Goal: Task Accomplishment & Management: Use online tool/utility

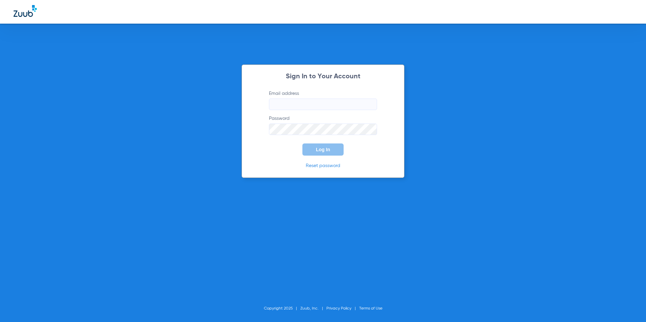
type input "[EMAIL_ADDRESS][DOMAIN_NAME]"
click at [322, 152] on span "Log In" at bounding box center [323, 149] width 14 height 5
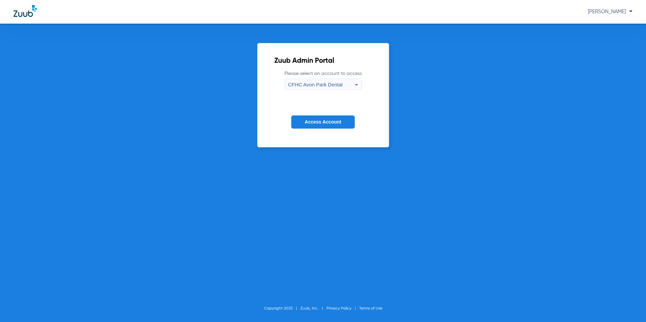
click at [328, 86] on span "CFHC Avon Park Dental" at bounding box center [315, 85] width 54 height 6
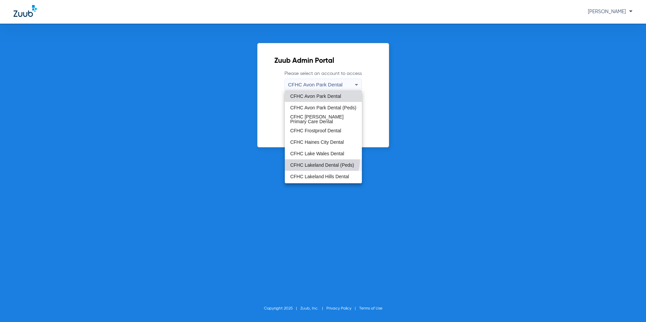
click at [322, 163] on span "CFHC Lakeland Dental (Peds)" at bounding box center [322, 165] width 64 height 5
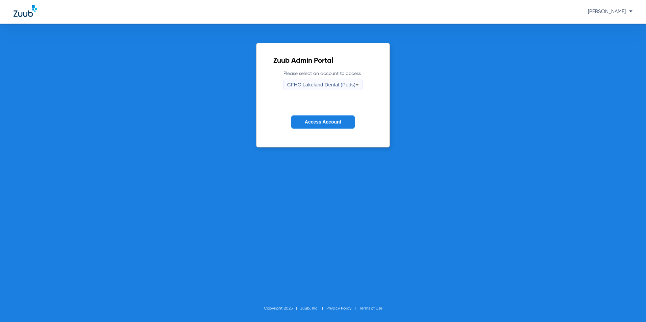
click at [335, 122] on span "Access Account" at bounding box center [323, 121] width 36 height 5
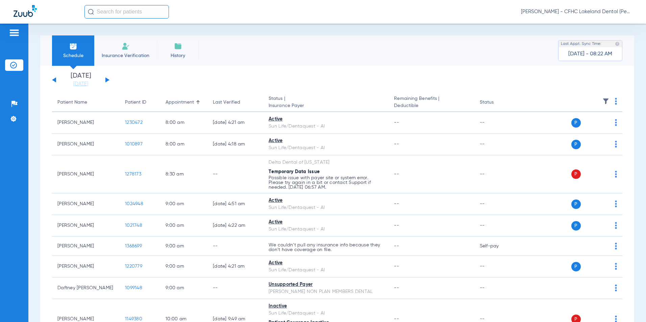
click at [75, 86] on link "[DATE]" at bounding box center [80, 84] width 41 height 7
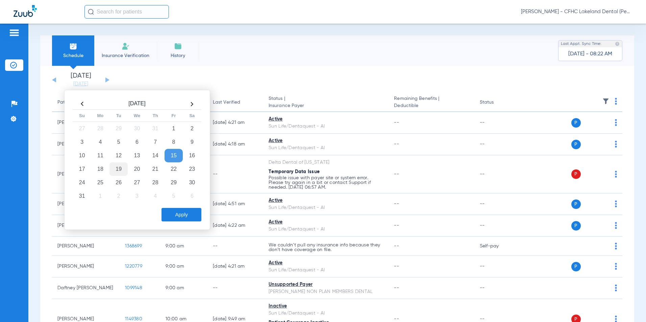
click at [121, 170] on td "19" at bounding box center [118, 169] width 18 height 14
click at [182, 220] on div "Aug 2025 Su Mo Tu We Th Fr Sa 27 28 29 30 31 1 2 3 4 5 6 7 8 9 10 11 12 13 14 1…" at bounding box center [137, 160] width 146 height 140
click at [181, 219] on button "Apply" at bounding box center [181, 215] width 40 height 14
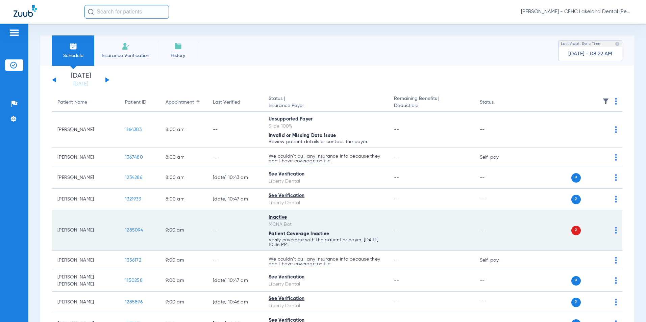
click at [615, 232] on img at bounding box center [616, 230] width 2 height 7
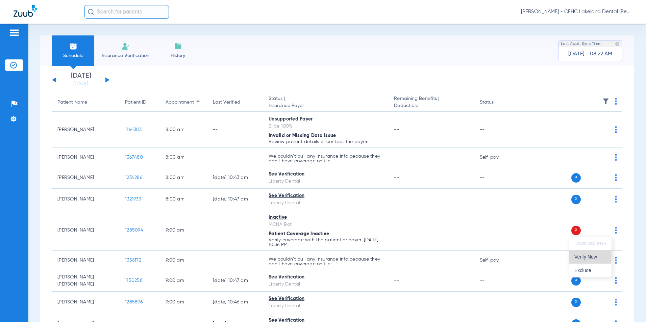
click at [586, 256] on span "Verify Now" at bounding box center [590, 257] width 32 height 5
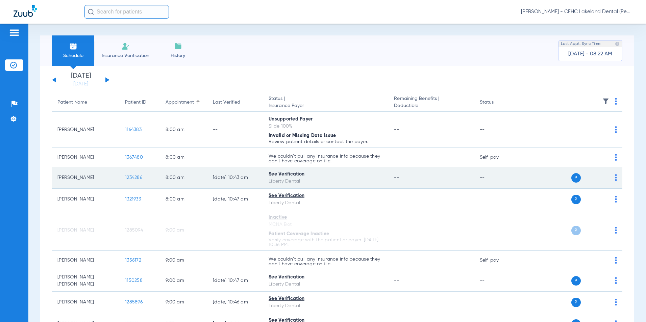
click at [138, 179] on span "1234286" at bounding box center [133, 177] width 17 height 5
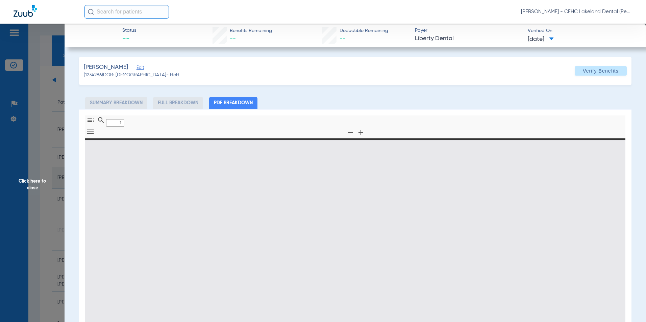
type input "0"
select select "page-width"
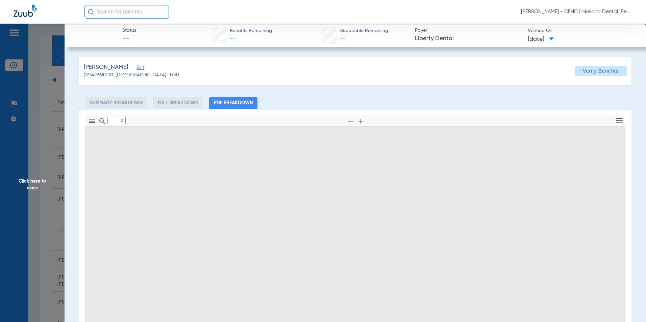
type input "1"
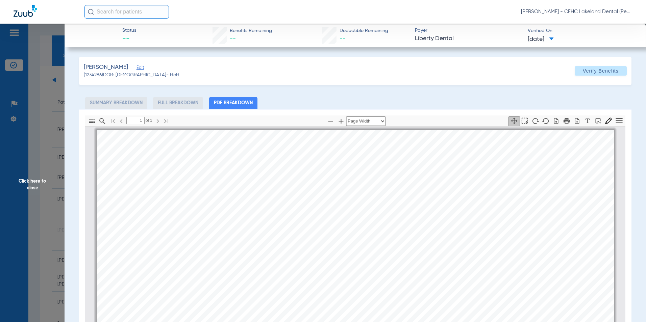
scroll to position [3, 0]
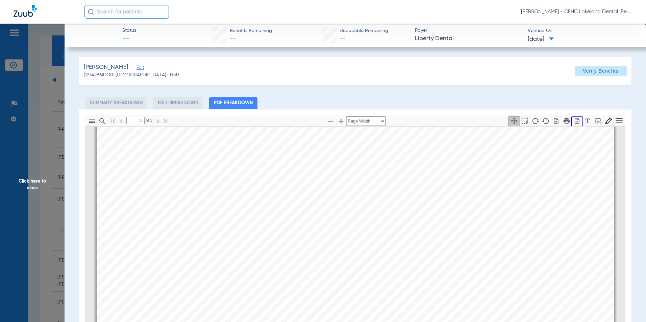
click at [575, 122] on icon "button" at bounding box center [577, 121] width 4 height 6
click at [37, 180] on span "Click here to close" at bounding box center [32, 185] width 65 height 322
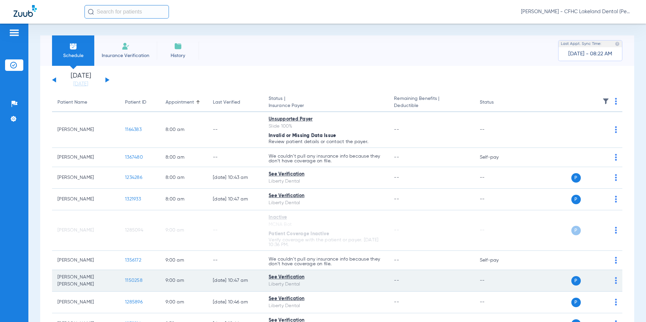
click at [136, 280] on span "1150258" at bounding box center [134, 280] width 18 height 5
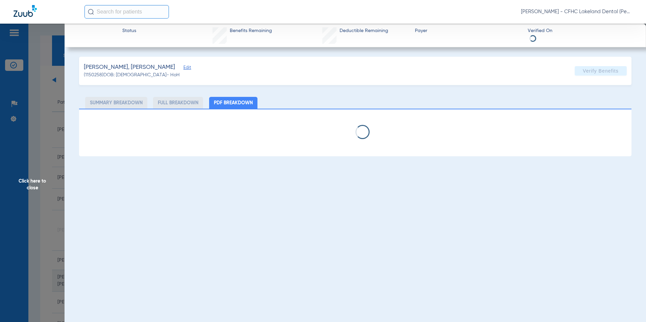
select select "page-width"
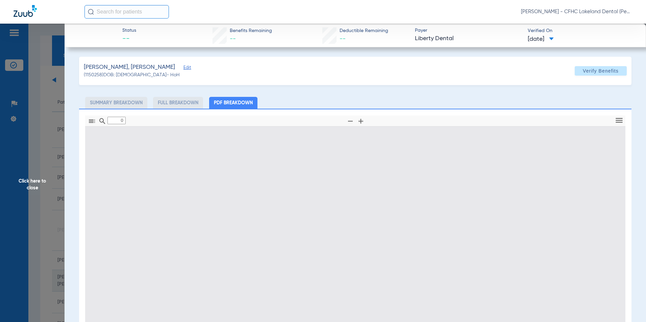
type input "1"
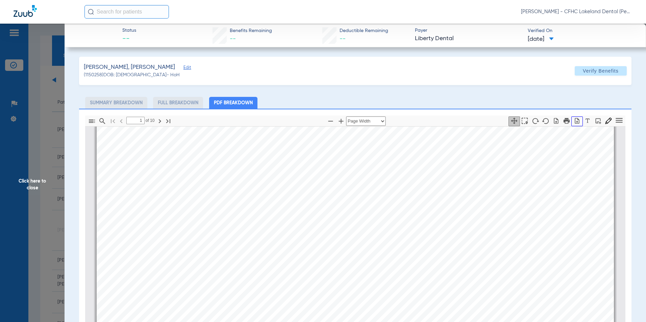
click at [575, 121] on icon "button" at bounding box center [577, 121] width 4 height 6
click at [34, 183] on span "Click here to close" at bounding box center [32, 185] width 65 height 322
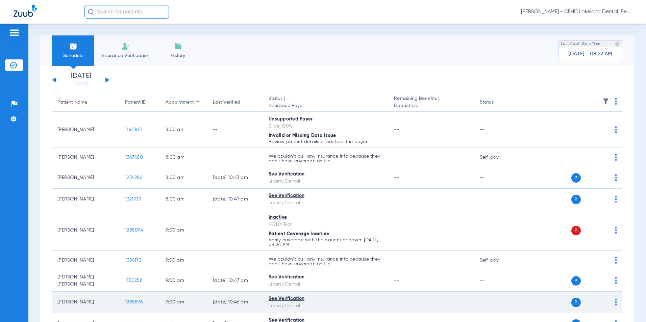
click at [132, 304] on span "1285896" at bounding box center [134, 302] width 18 height 5
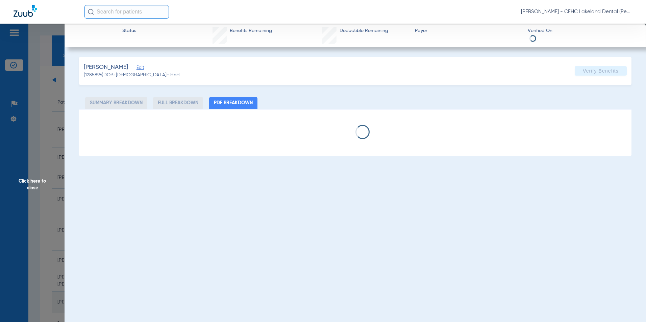
select select "page-width"
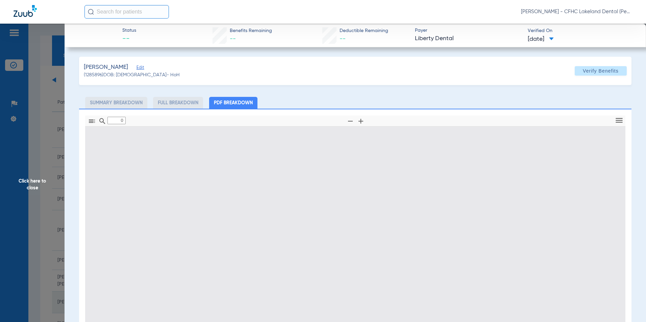
type input "1"
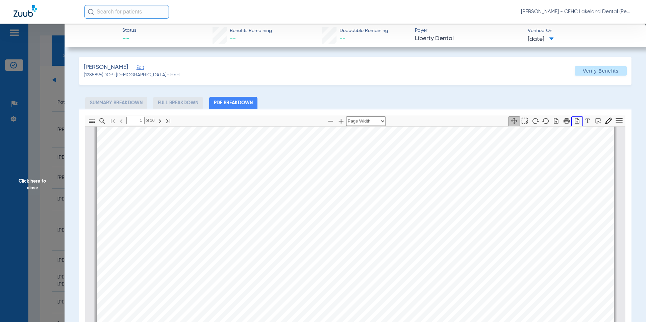
click at [575, 122] on icon "button" at bounding box center [577, 121] width 4 height 6
click at [27, 183] on span "Click here to close" at bounding box center [32, 185] width 65 height 322
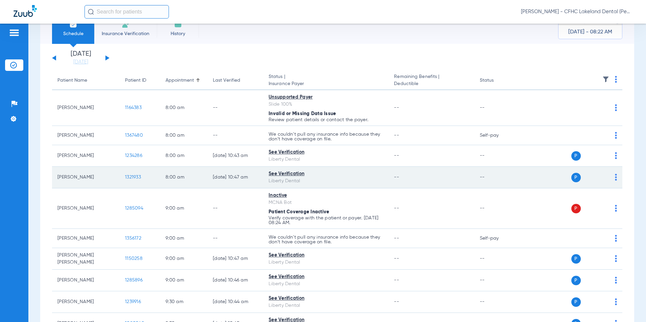
scroll to position [34, 0]
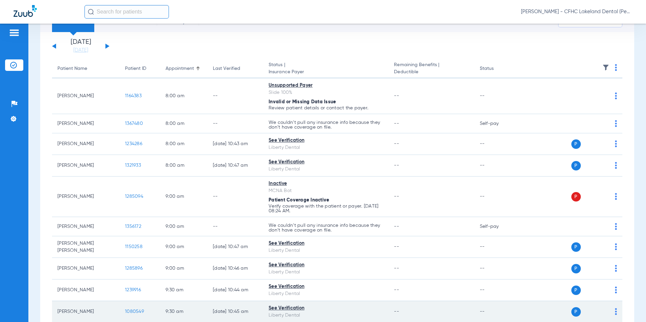
click at [134, 311] on span "1080549" at bounding box center [134, 311] width 19 height 5
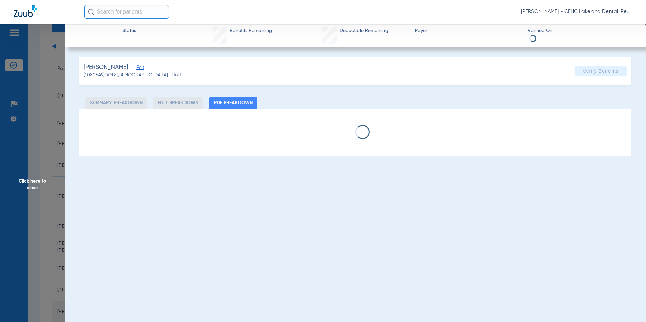
select select "page-width"
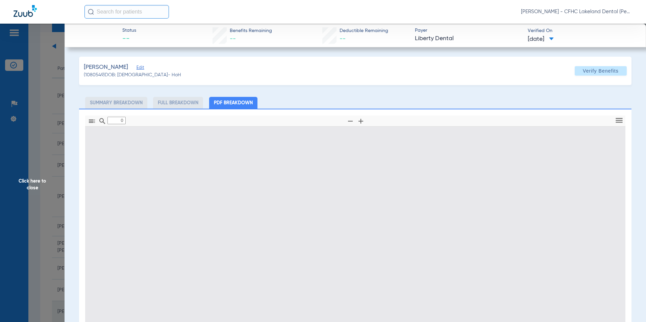
type input "1"
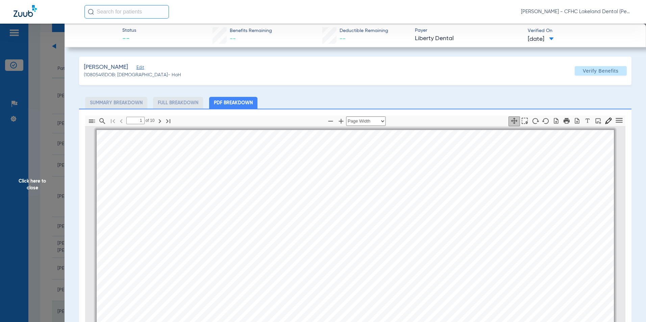
scroll to position [3, 0]
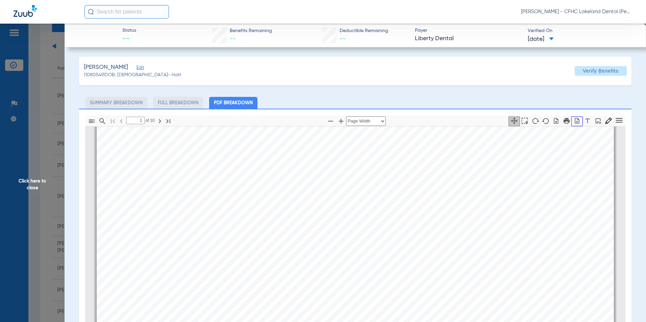
click at [574, 119] on icon "button" at bounding box center [577, 121] width 7 height 7
click at [32, 180] on span "Click here to close" at bounding box center [32, 185] width 65 height 322
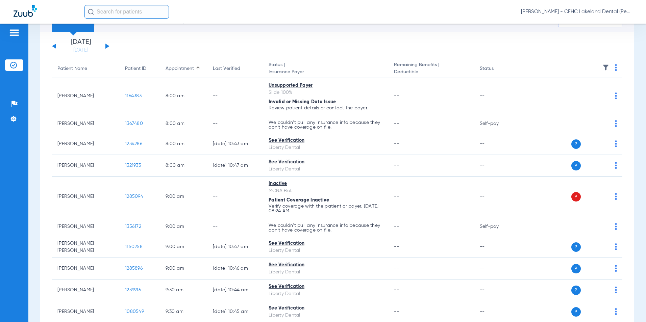
scroll to position [68, 0]
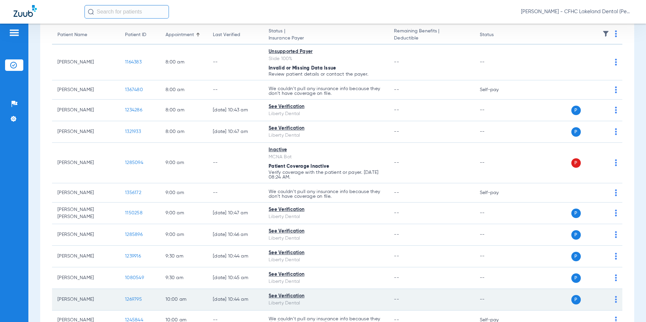
click at [133, 299] on span "1269795" at bounding box center [133, 299] width 17 height 5
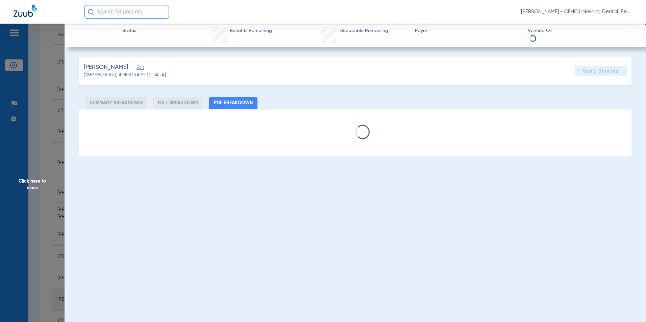
select select "page-width"
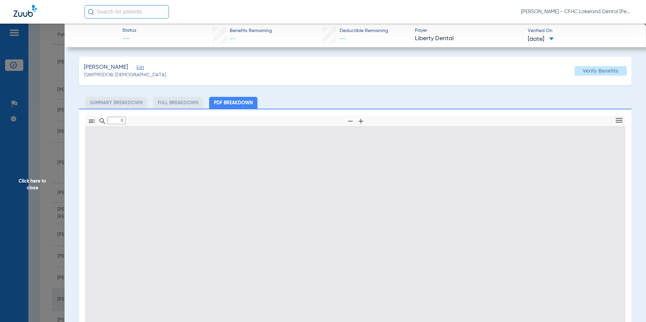
type input "1"
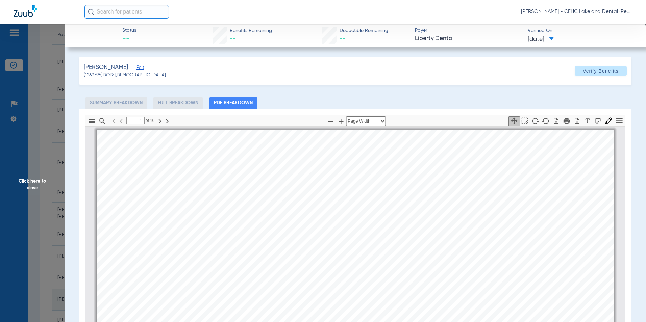
scroll to position [3, 0]
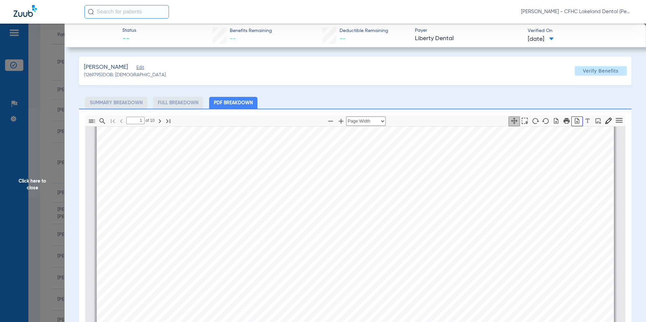
click at [574, 118] on icon "button" at bounding box center [577, 121] width 7 height 7
click at [33, 184] on span "Click here to close" at bounding box center [32, 185] width 65 height 322
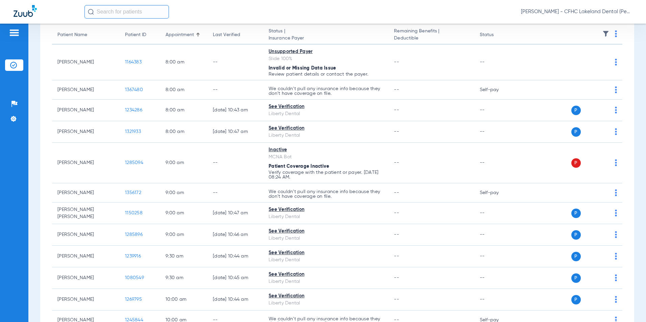
scroll to position [101, 0]
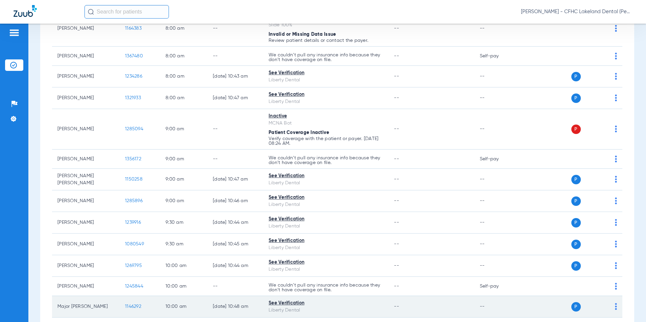
click at [133, 305] on span "1146292" at bounding box center [133, 306] width 16 height 5
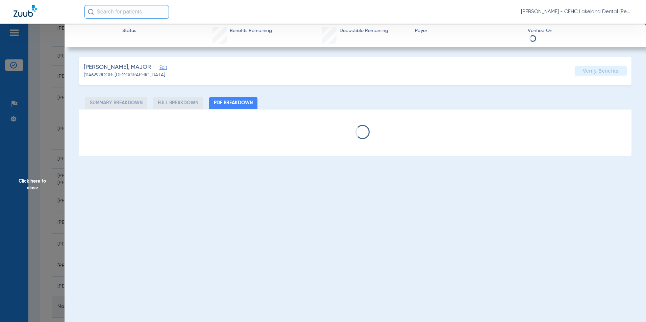
select select "page-width"
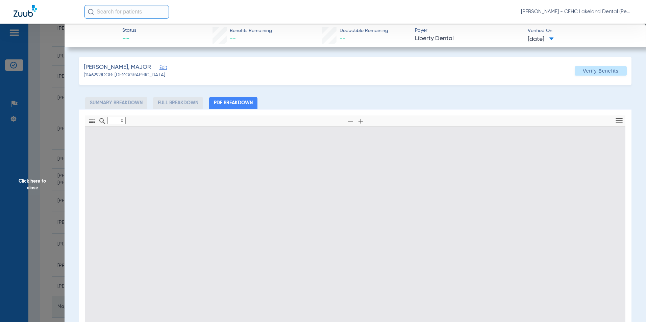
type input "1"
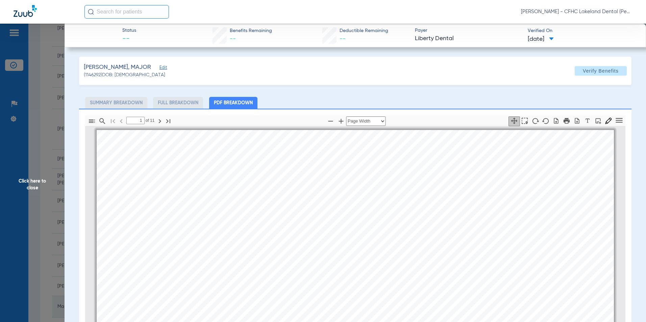
scroll to position [3, 0]
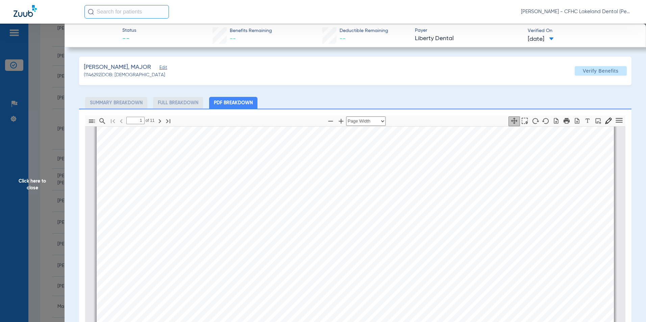
click at [574, 128] on div "Information provided below will be cross-checked with member eligibility record…" at bounding box center [355, 310] width 517 height 366
click at [572, 125] on button "button" at bounding box center [576, 122] width 11 height 10
click at [28, 185] on span "Click here to close" at bounding box center [32, 185] width 65 height 322
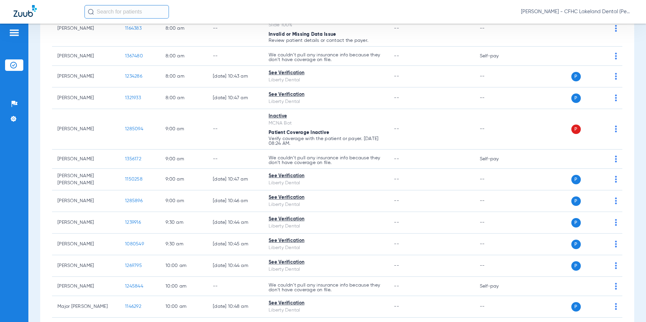
scroll to position [135, 0]
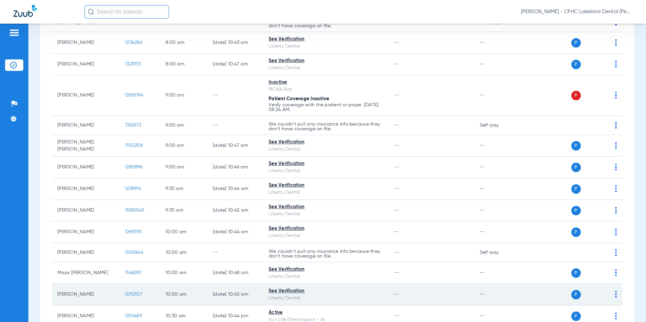
click at [131, 293] on span "1092107" at bounding box center [133, 294] width 17 height 5
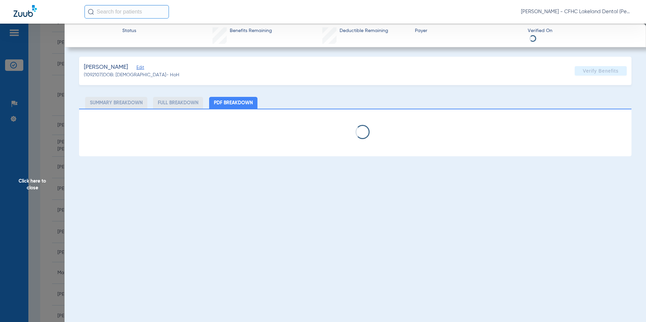
select select "page-width"
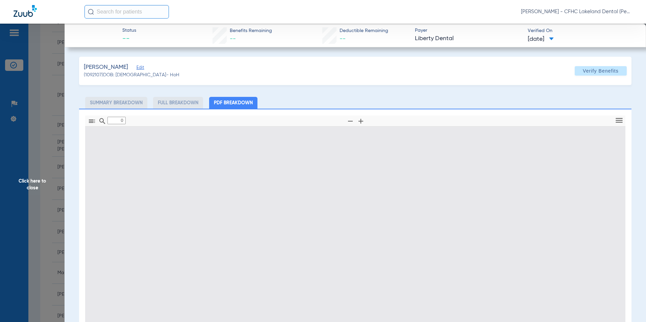
type input "1"
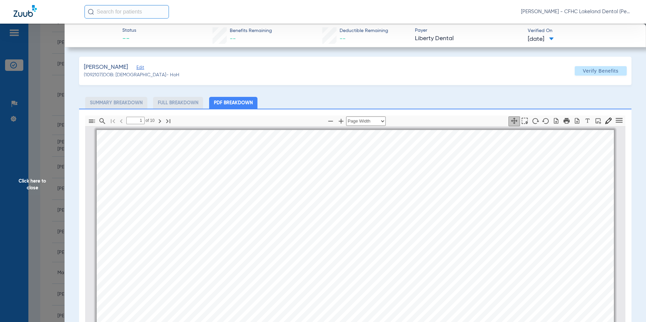
scroll to position [3, 0]
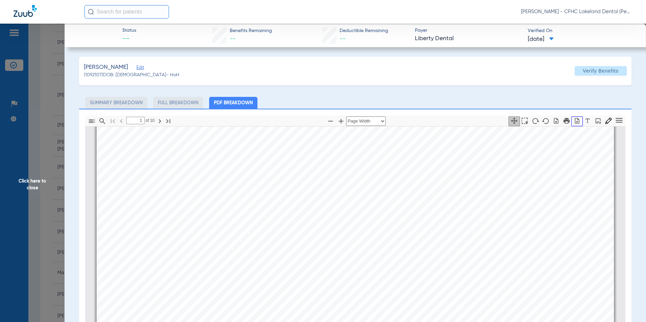
click at [574, 122] on icon "button" at bounding box center [577, 121] width 7 height 7
click at [31, 181] on span "Click here to close" at bounding box center [32, 185] width 65 height 322
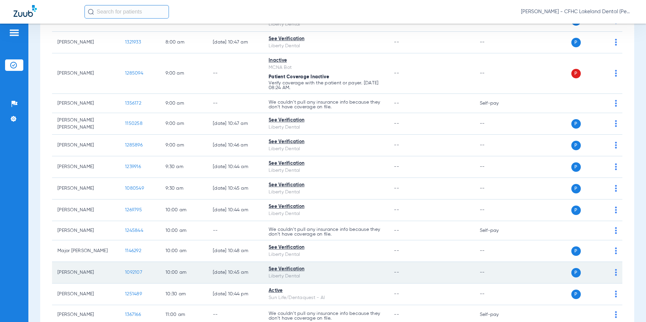
scroll to position [169, 0]
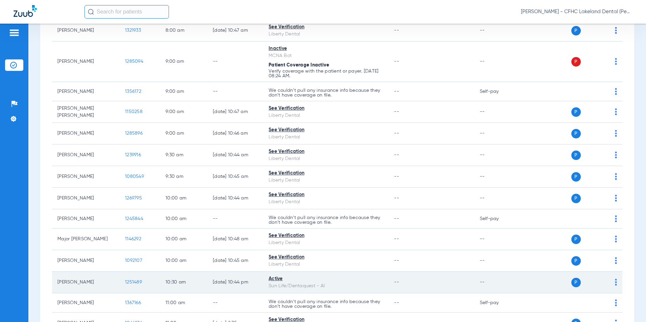
click at [136, 281] on span "1251489" at bounding box center [133, 282] width 17 height 5
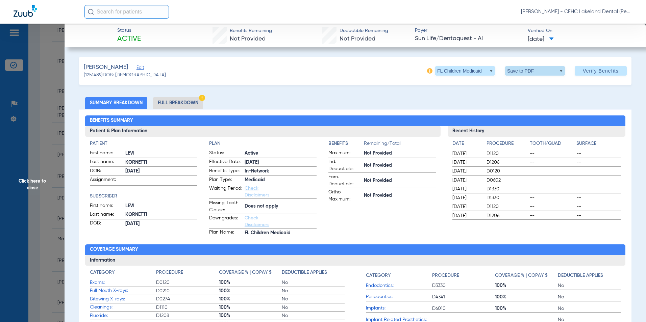
click at [555, 71] on span at bounding box center [535, 70] width 60 height 9
click at [544, 84] on span "Save to PDF" at bounding box center [532, 84] width 27 height 5
click at [29, 189] on span "Click here to close" at bounding box center [32, 185] width 65 height 322
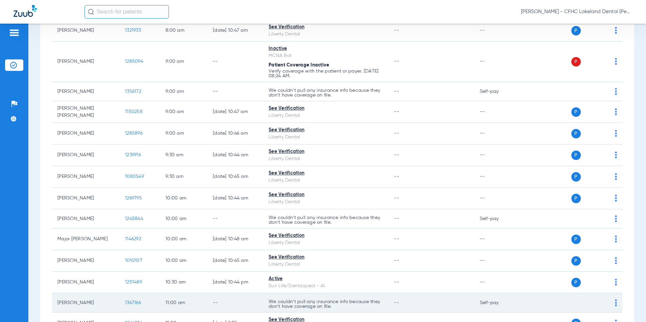
scroll to position [203, 0]
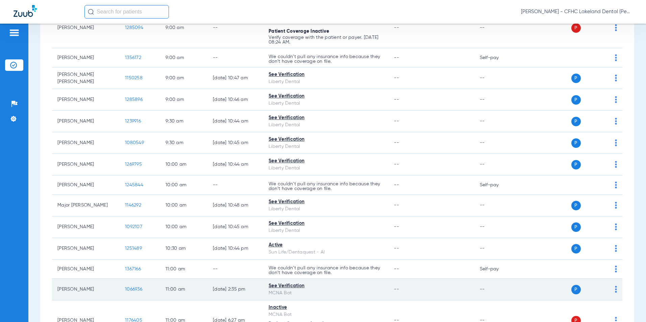
click at [133, 289] on span "1066936" at bounding box center [133, 289] width 17 height 5
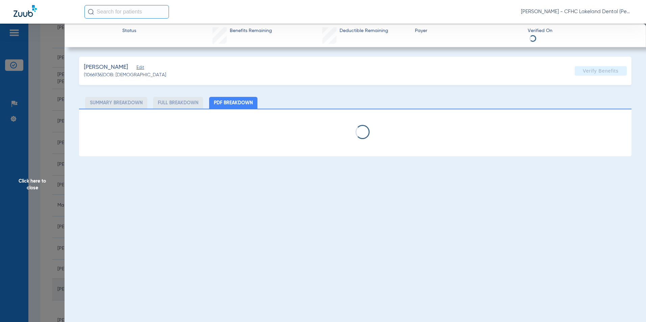
select select "page-width"
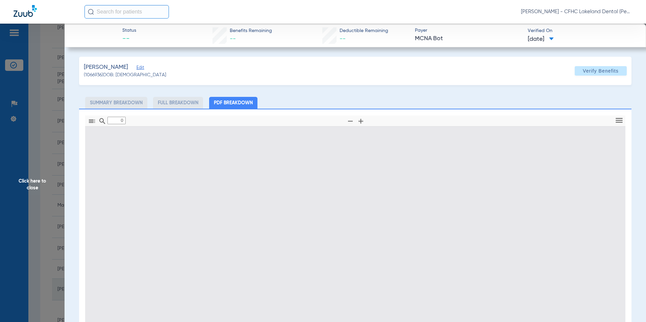
type input "1"
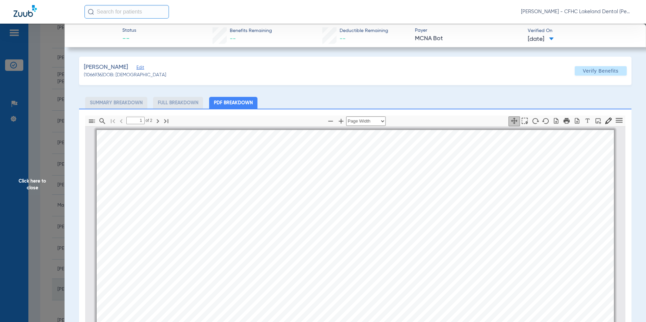
scroll to position [3, 0]
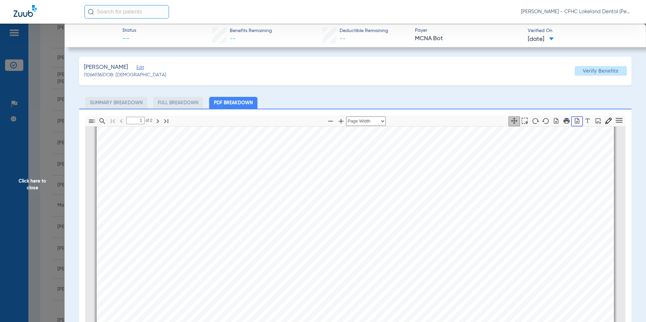
click at [574, 119] on icon "button" at bounding box center [577, 121] width 7 height 7
click at [37, 84] on span "Click here to close" at bounding box center [32, 185] width 65 height 322
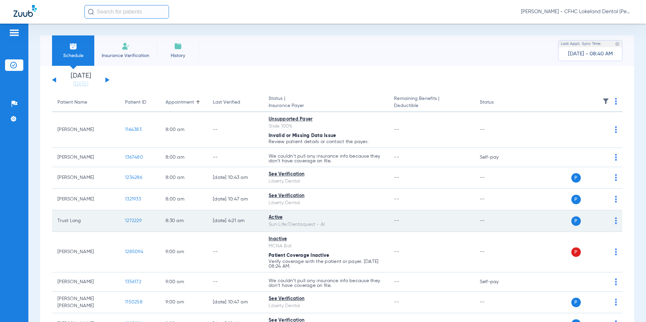
click at [132, 221] on span "1272229" at bounding box center [133, 221] width 17 height 5
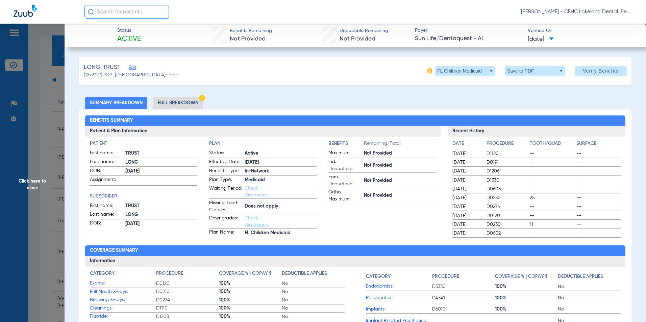
click at [555, 71] on span at bounding box center [535, 70] width 60 height 9
click at [535, 85] on span "Save to PDF" at bounding box center [532, 84] width 27 height 5
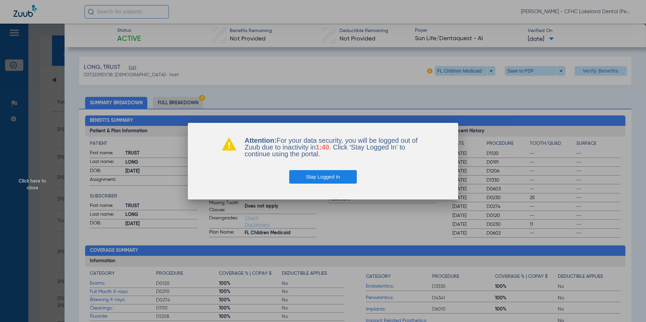
click at [336, 175] on button "Stay Logged In" at bounding box center [323, 177] width 68 height 14
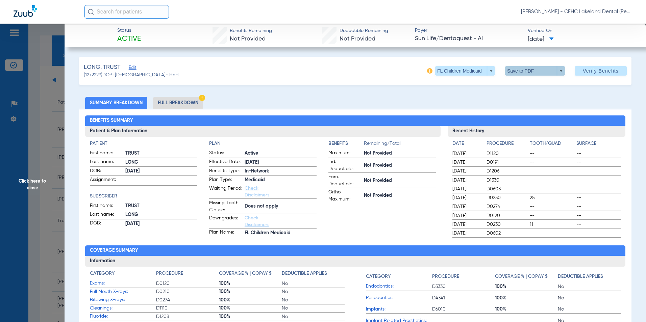
click at [46, 177] on span "Click here to close" at bounding box center [32, 185] width 65 height 322
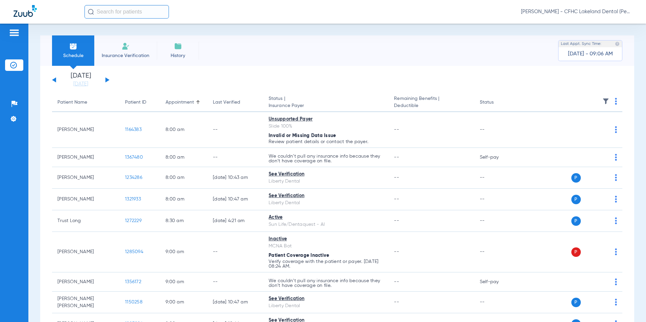
click at [123, 52] on span "Insurance Verification" at bounding box center [125, 55] width 52 height 7
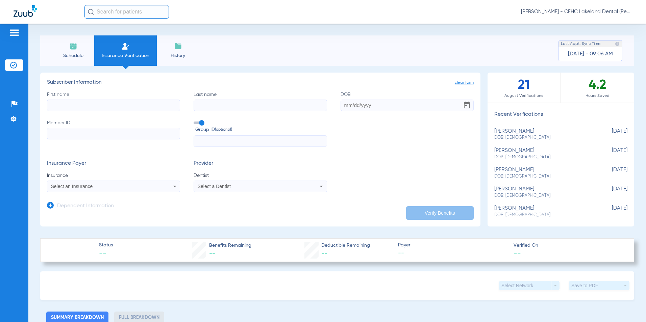
click at [107, 103] on input "First name" at bounding box center [113, 105] width 133 height 11
type input "katalina"
type input "smith"
type input "04/17/2009"
type input "954328970"
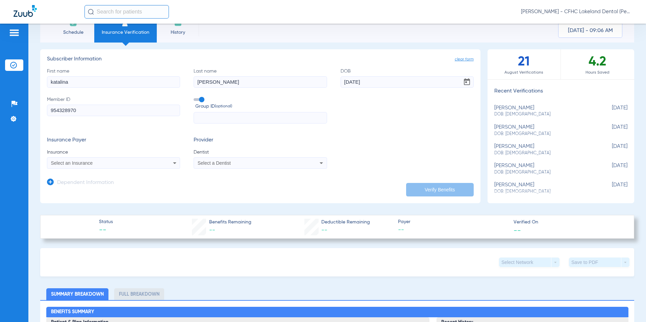
scroll to position [6, 0]
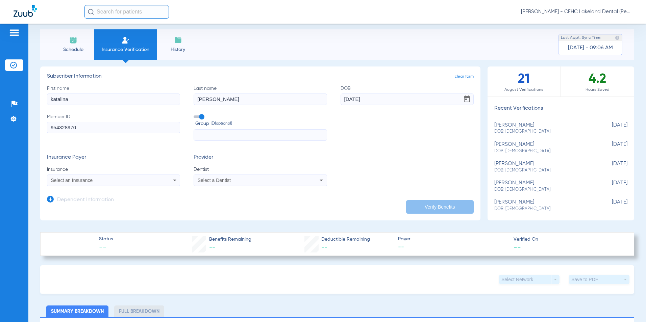
click at [97, 180] on div "Select an Insurance" at bounding box center [101, 180] width 100 height 5
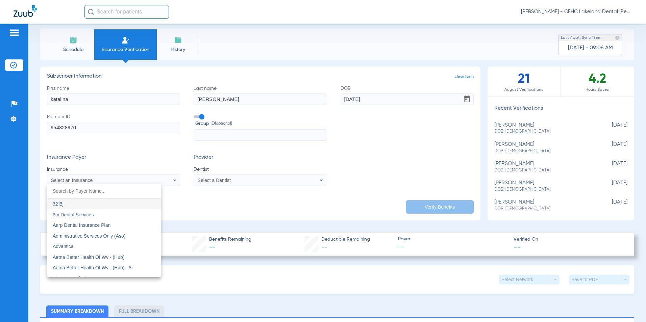
type input "e"
type input "dentaq"
click at [98, 215] on span "Dentaquest - Government" at bounding box center [80, 214] width 54 height 5
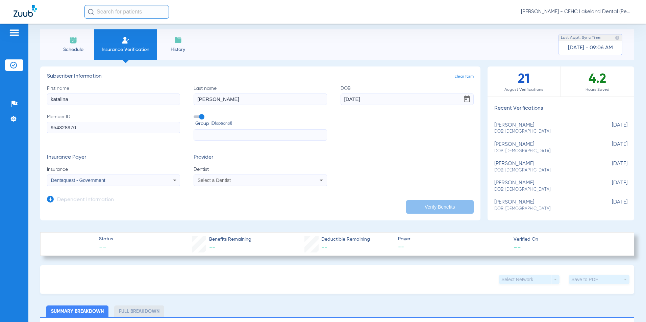
click at [211, 178] on span "Select a Dentist" at bounding box center [214, 180] width 33 height 5
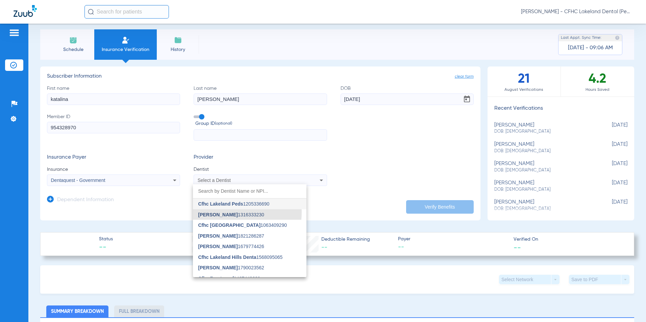
drag, startPoint x: 222, startPoint y: 212, endPoint x: 224, endPoint y: 218, distance: 5.7
click at [222, 212] on span "Rehan Ghani" at bounding box center [218, 214] width 40 height 5
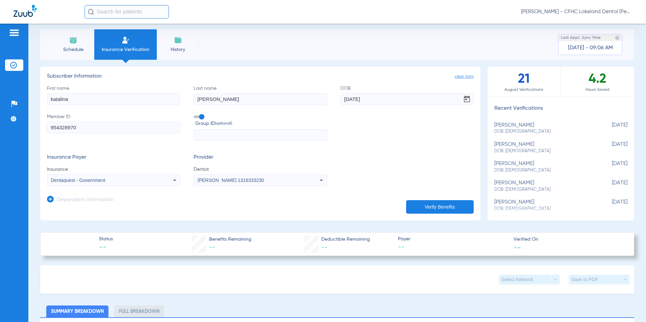
click at [458, 207] on button "Verify Benefits" at bounding box center [440, 207] width 68 height 14
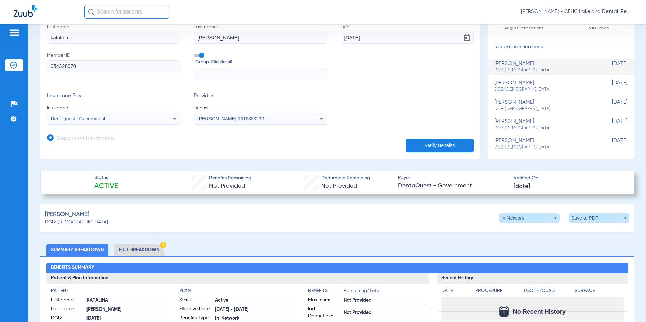
scroll to position [175, 0]
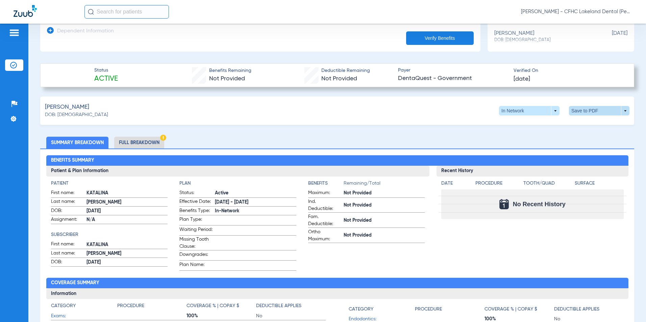
click at [622, 113] on span at bounding box center [599, 110] width 60 height 9
click at [536, 121] on span "Save to PDF" at bounding box center [543, 123] width 27 height 5
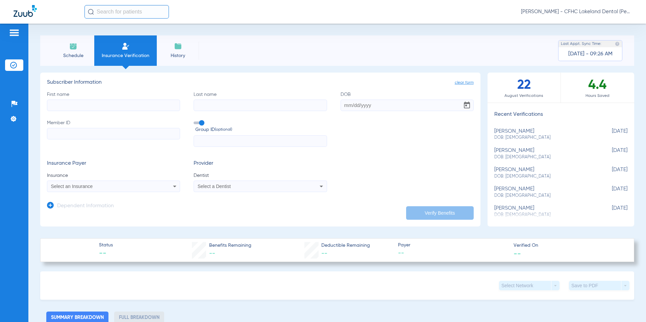
click at [77, 50] on li "Schedule" at bounding box center [73, 50] width 42 height 30
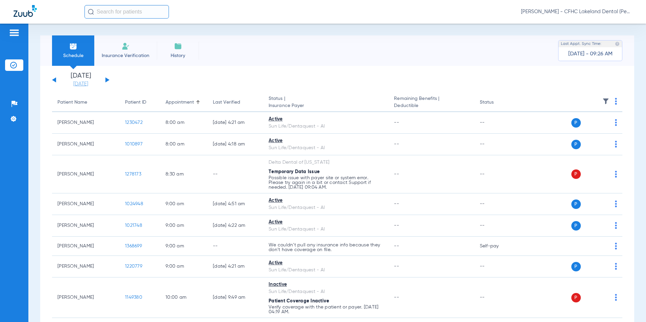
click at [78, 83] on link "[DATE]" at bounding box center [80, 84] width 41 height 7
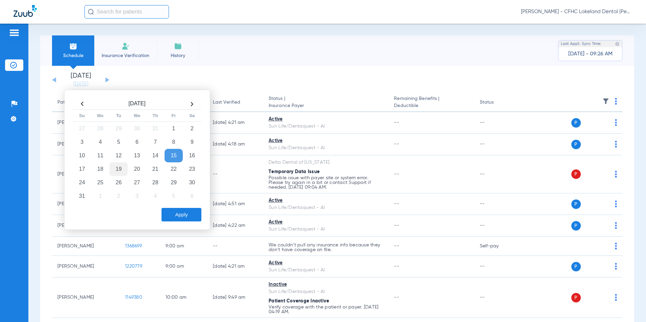
click at [118, 167] on td "19" at bounding box center [118, 169] width 18 height 14
click at [173, 216] on button "Apply" at bounding box center [181, 215] width 40 height 14
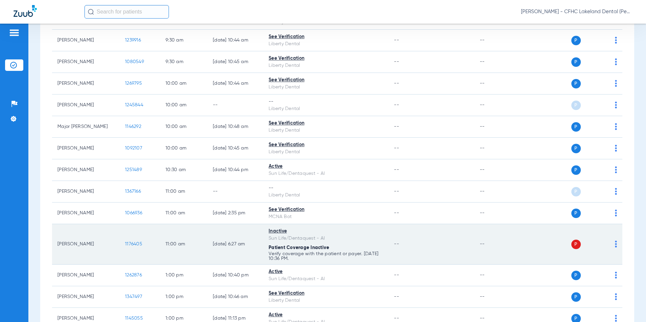
scroll to position [272, 0]
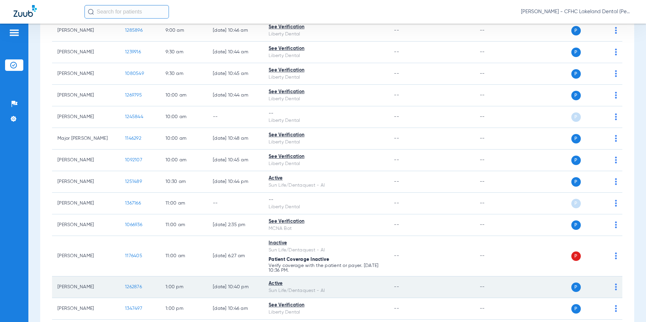
click at [135, 286] on span "1262876" at bounding box center [133, 287] width 17 height 5
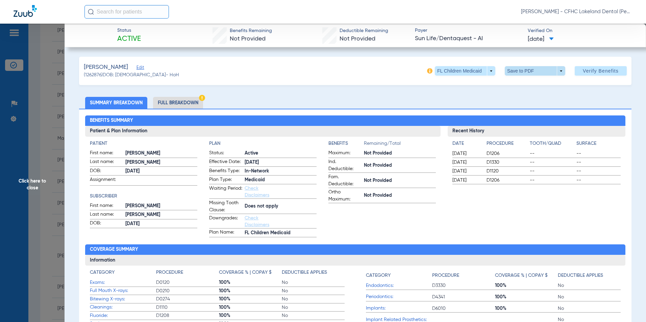
click at [557, 72] on span at bounding box center [535, 70] width 60 height 9
click at [531, 89] on button "insert_drive_file Save to PDF" at bounding box center [525, 85] width 51 height 14
click at [22, 179] on span "Click here to close" at bounding box center [32, 185] width 65 height 322
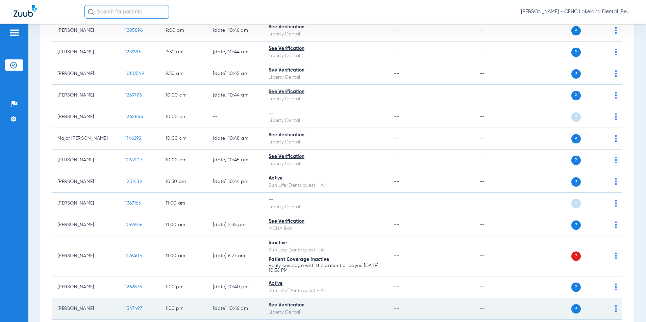
click at [138, 308] on span "1347497" at bounding box center [133, 308] width 17 height 5
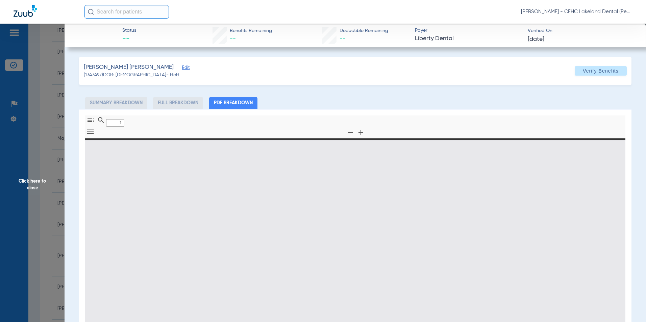
type input "0"
select select "page-width"
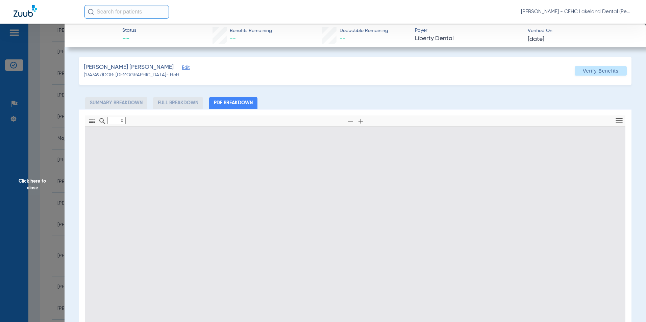
type input "1"
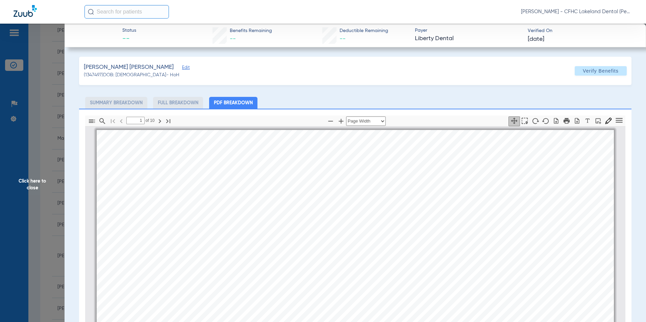
scroll to position [3, 0]
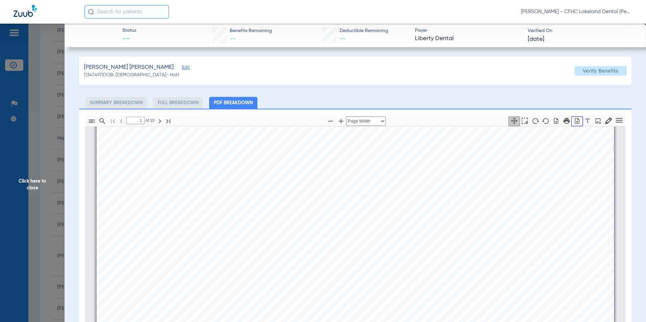
click at [574, 121] on icon "button" at bounding box center [577, 121] width 7 height 7
click at [17, 179] on span "Click here to close" at bounding box center [32, 185] width 65 height 322
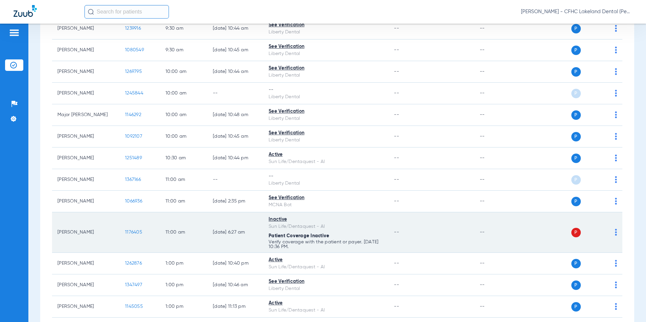
scroll to position [306, 0]
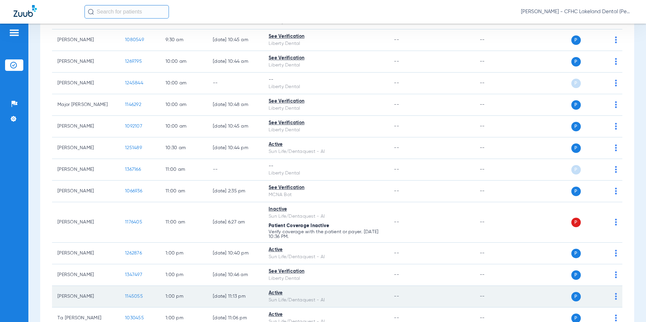
click at [138, 296] on span "1145055" at bounding box center [134, 296] width 18 height 5
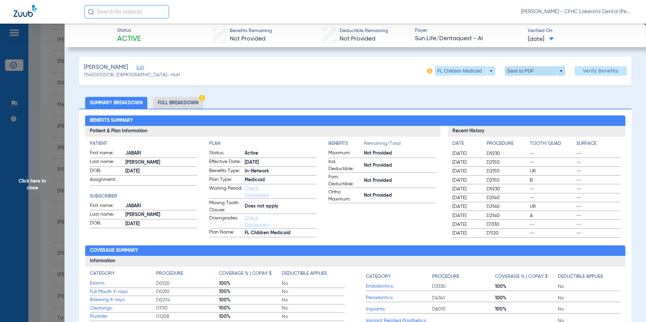
click at [557, 68] on span at bounding box center [535, 70] width 60 height 9
click at [533, 83] on span "Save to PDF" at bounding box center [532, 84] width 27 height 5
click at [26, 181] on span "Click here to close" at bounding box center [32, 185] width 65 height 322
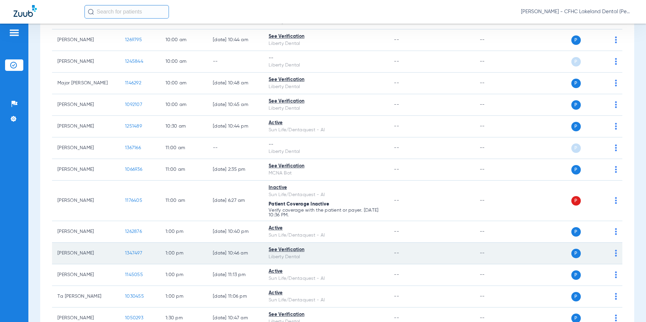
scroll to position [339, 0]
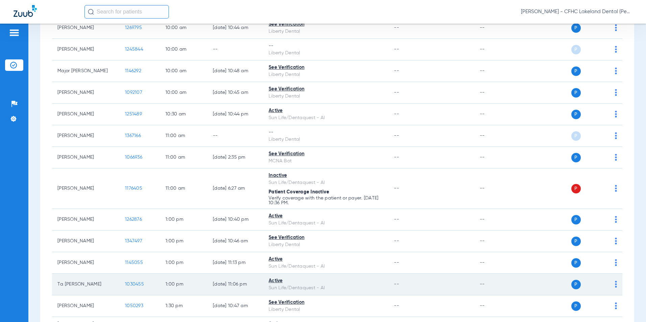
click at [138, 284] on span "1030455" at bounding box center [134, 284] width 19 height 5
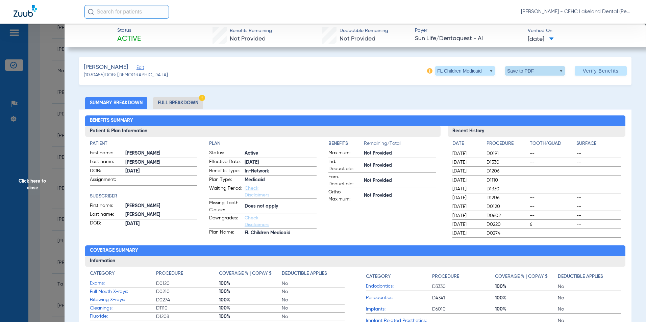
click at [555, 71] on span at bounding box center [535, 70] width 60 height 9
click at [535, 83] on span "Save to PDF" at bounding box center [532, 84] width 27 height 5
click at [33, 176] on span "Click here to close" at bounding box center [32, 185] width 65 height 322
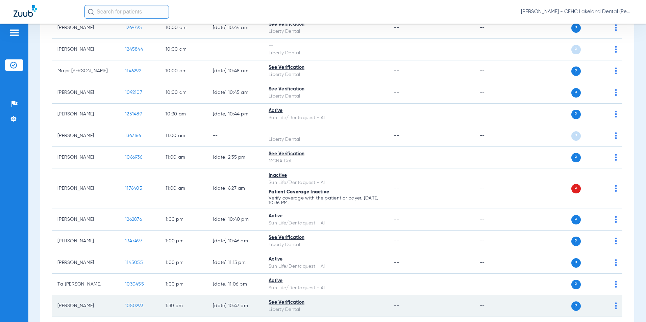
click at [138, 304] on span "1050293" at bounding box center [134, 306] width 18 height 5
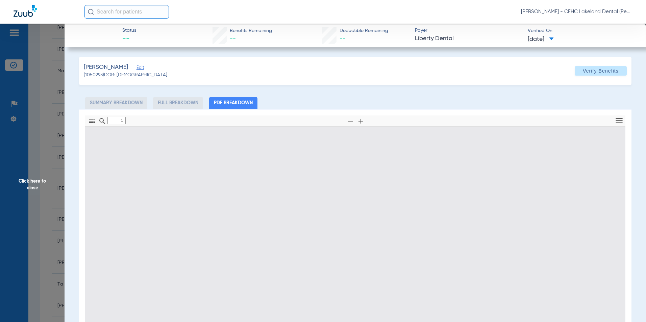
type input "0"
select select "page-width"
type input "1"
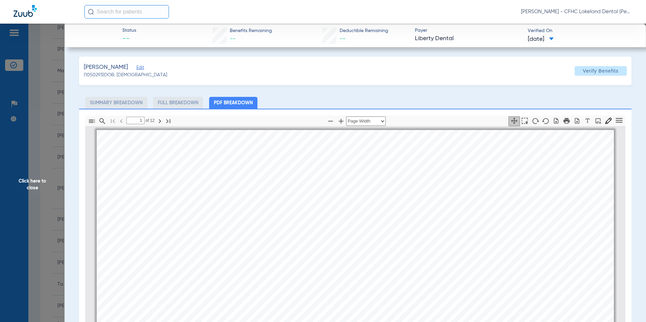
scroll to position [3, 0]
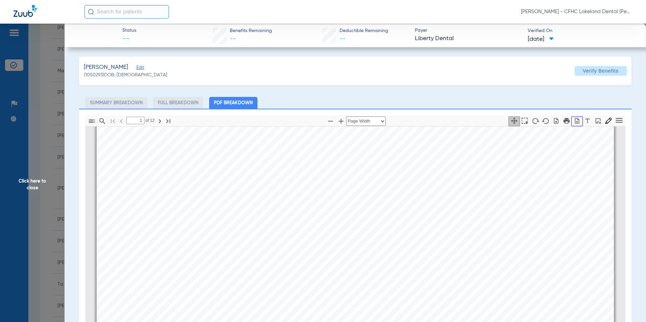
click at [574, 121] on icon "button" at bounding box center [577, 121] width 7 height 7
click at [31, 179] on span "Click here to close" at bounding box center [32, 185] width 65 height 322
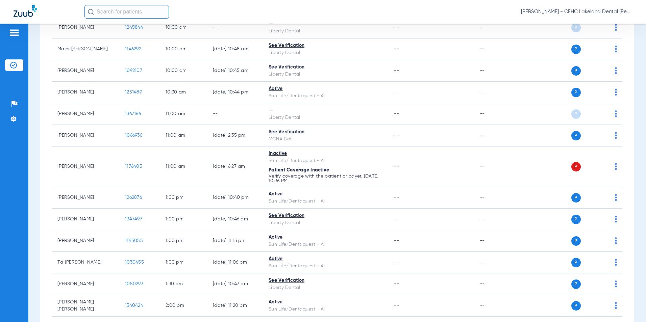
scroll to position [373, 0]
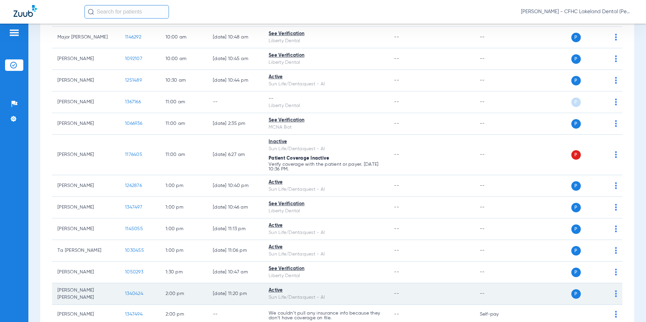
click at [132, 293] on span "1340424" at bounding box center [134, 294] width 18 height 5
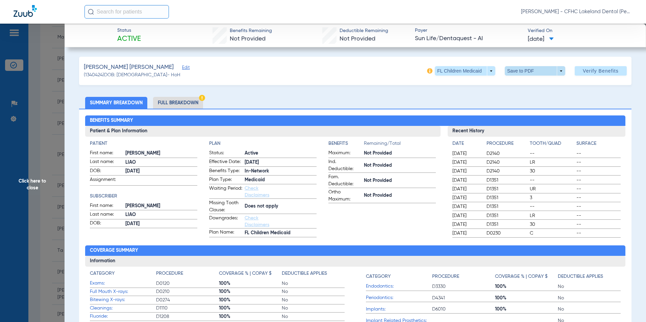
click at [555, 71] on span at bounding box center [535, 70] width 60 height 9
click at [537, 86] on span "Save to PDF" at bounding box center [532, 84] width 27 height 5
click at [33, 185] on span "Click here to close" at bounding box center [32, 185] width 65 height 322
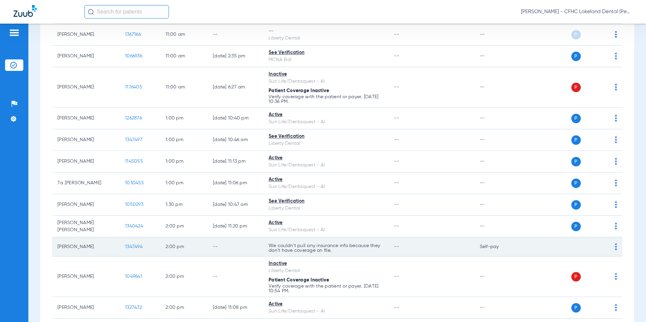
scroll to position [475, 0]
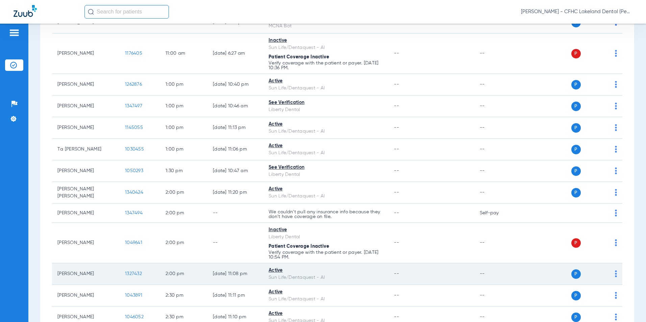
click at [130, 274] on span "1327432" at bounding box center [133, 274] width 17 height 5
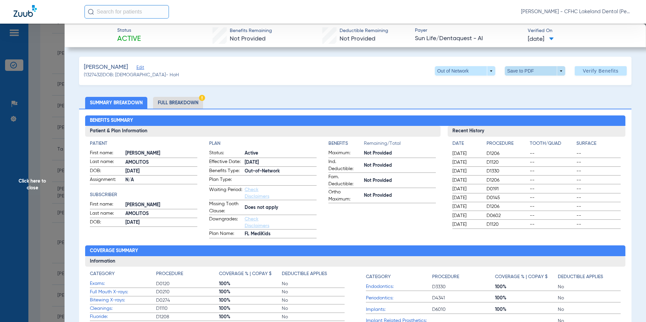
click at [558, 75] on span at bounding box center [535, 70] width 60 height 9
click at [532, 85] on span "Save to PDF" at bounding box center [532, 84] width 27 height 5
click at [29, 180] on span "Click here to close" at bounding box center [32, 185] width 65 height 322
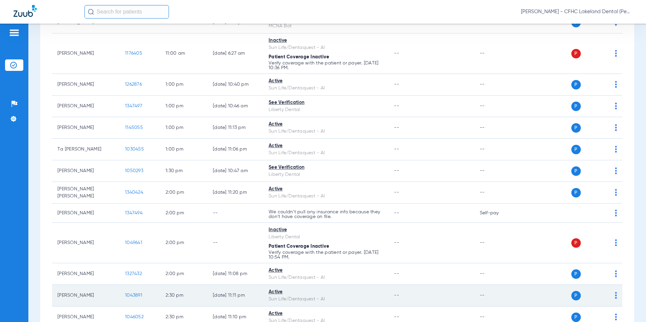
click at [136, 296] on span "1043891" at bounding box center [133, 295] width 17 height 5
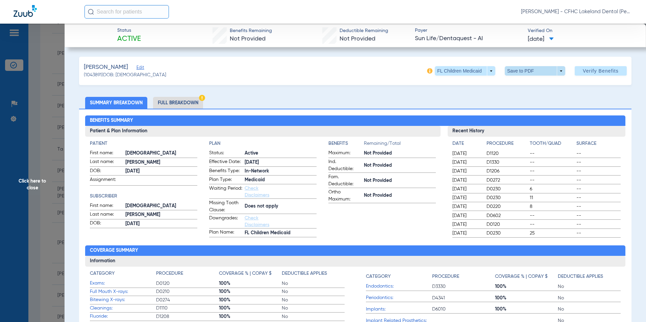
click at [558, 69] on span at bounding box center [535, 70] width 60 height 9
click at [536, 84] on span "Save to PDF" at bounding box center [532, 84] width 27 height 5
click at [21, 176] on span "Click here to close" at bounding box center [32, 185] width 65 height 322
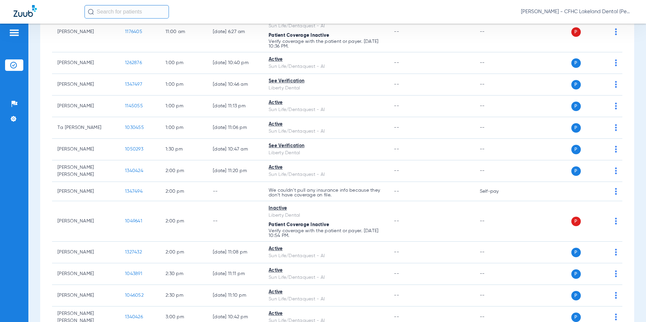
scroll to position [508, 0]
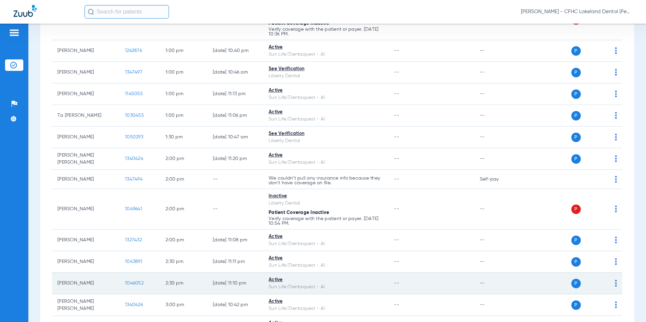
click at [135, 284] on span "1046052" at bounding box center [134, 283] width 19 height 5
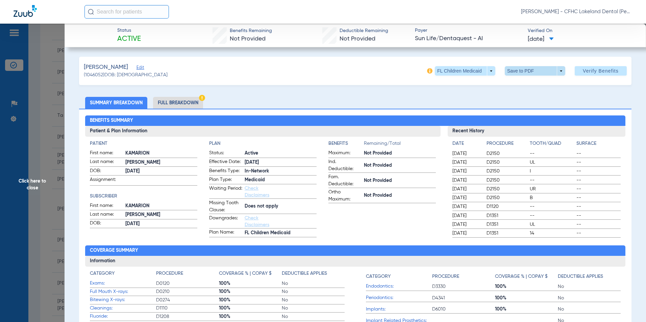
click at [558, 70] on span at bounding box center [535, 70] width 60 height 9
click at [536, 82] on span "Save to PDF" at bounding box center [532, 84] width 27 height 5
drag, startPoint x: 39, startPoint y: 181, endPoint x: 41, endPoint y: 185, distance: 3.9
click at [39, 182] on span "Click here to close" at bounding box center [32, 185] width 65 height 322
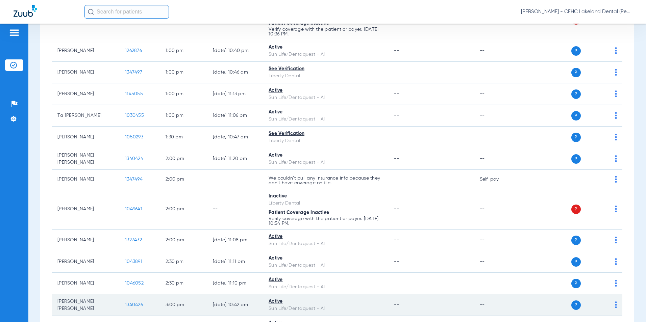
click at [135, 305] on span "1340426" at bounding box center [134, 305] width 18 height 5
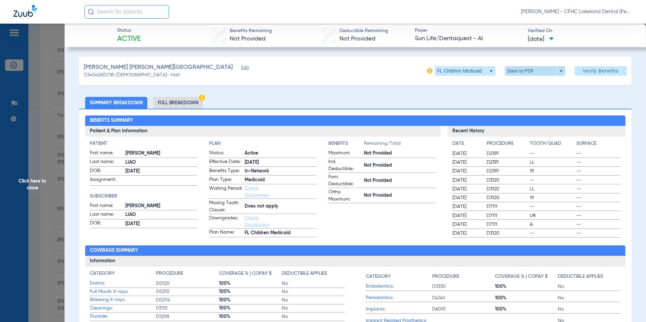
click at [557, 70] on span at bounding box center [535, 70] width 60 height 9
click at [523, 84] on span "Save to PDF" at bounding box center [532, 84] width 27 height 5
click at [34, 185] on span "Click here to close" at bounding box center [32, 185] width 65 height 322
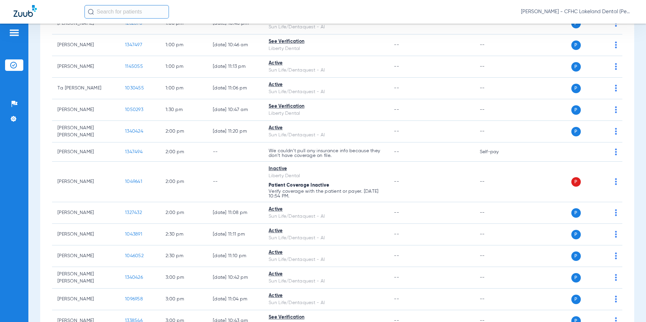
scroll to position [542, 0]
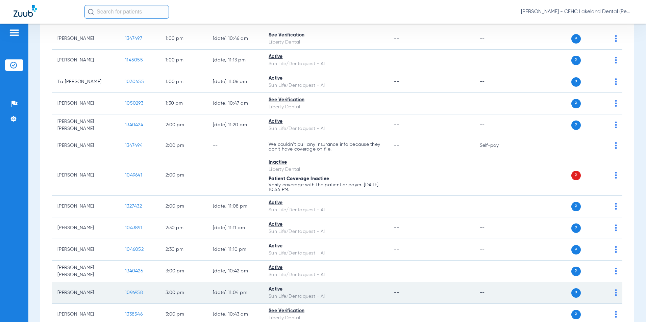
click at [137, 293] on span "1096958" at bounding box center [134, 293] width 18 height 5
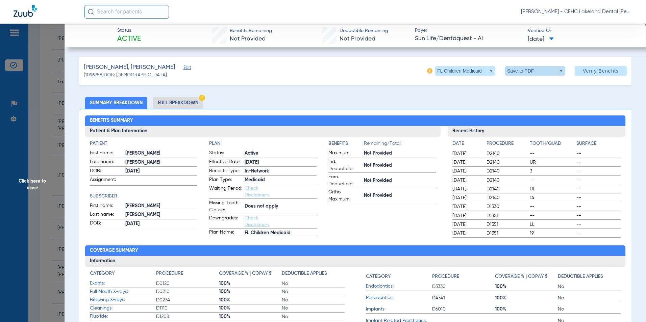
click at [557, 71] on span at bounding box center [535, 70] width 60 height 9
click at [528, 86] on span "Save to PDF" at bounding box center [532, 84] width 27 height 5
click at [29, 187] on span "Click here to close" at bounding box center [32, 185] width 65 height 322
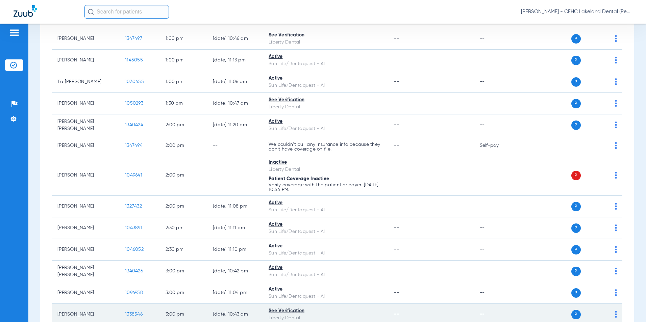
click at [133, 313] on span "1338546" at bounding box center [134, 314] width 18 height 5
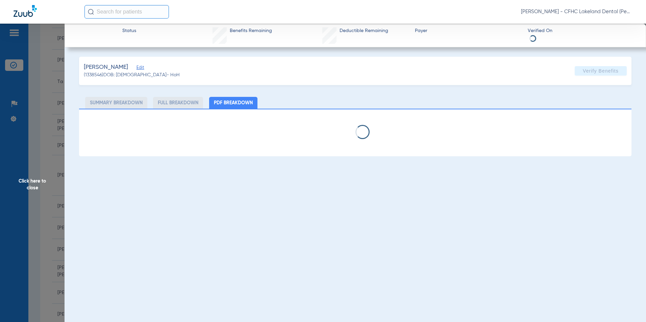
select select "page-width"
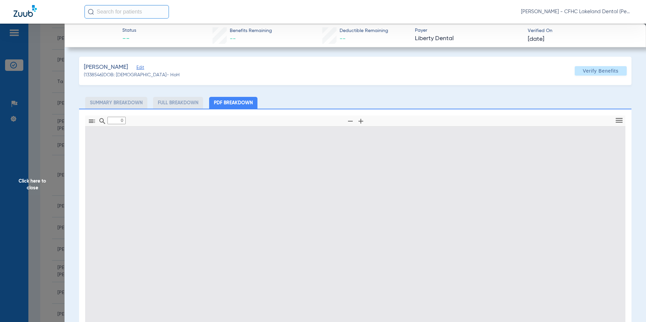
type input "1"
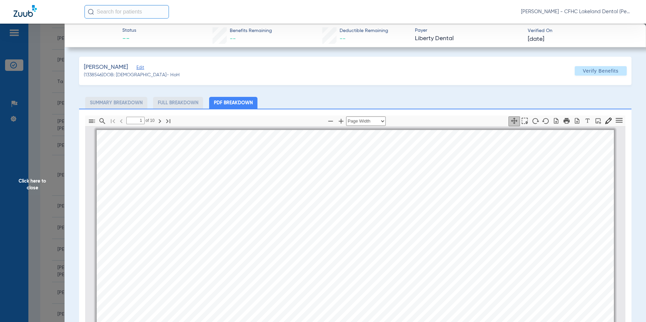
scroll to position [3, 0]
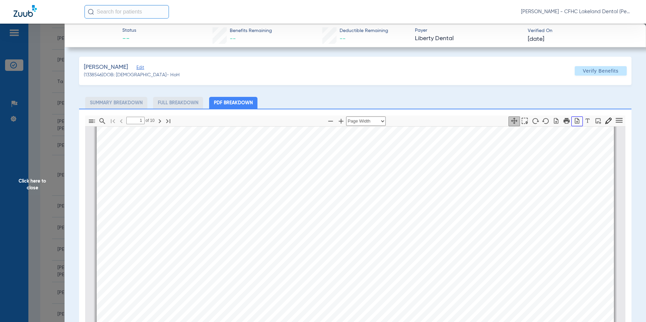
click at [574, 119] on icon "button" at bounding box center [577, 121] width 7 height 7
click at [30, 180] on span "Click here to close" at bounding box center [32, 185] width 65 height 322
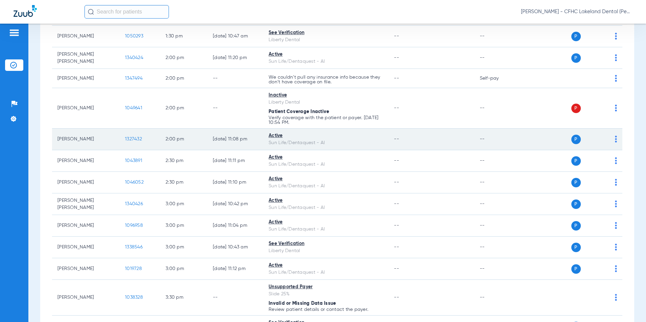
scroll to position [610, 0]
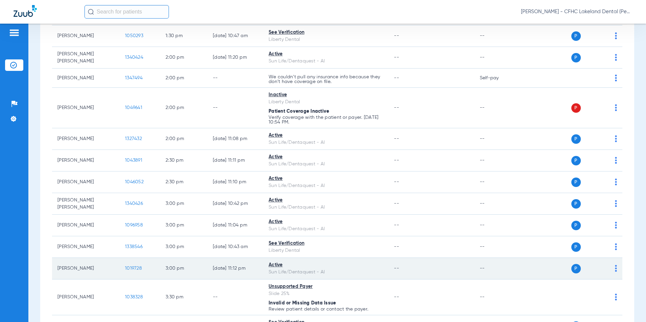
click at [132, 267] on span "1019728" at bounding box center [133, 268] width 17 height 5
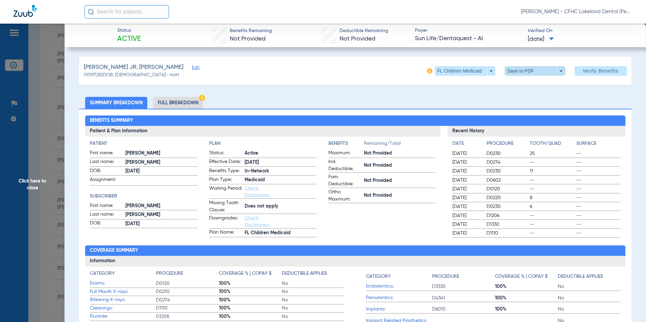
click at [559, 73] on span at bounding box center [535, 70] width 60 height 9
click at [510, 83] on mat-icon "insert_drive_file" at bounding box center [509, 84] width 8 height 8
click at [24, 196] on span "Click here to close" at bounding box center [32, 185] width 65 height 322
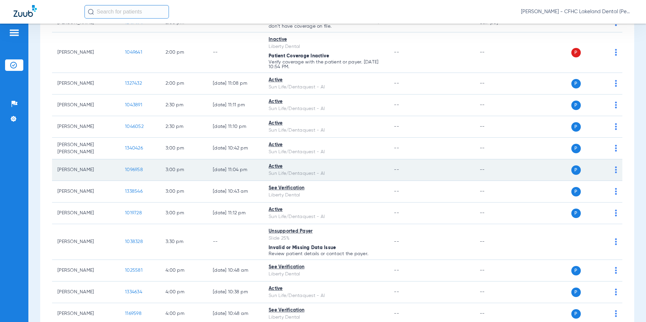
scroll to position [677, 0]
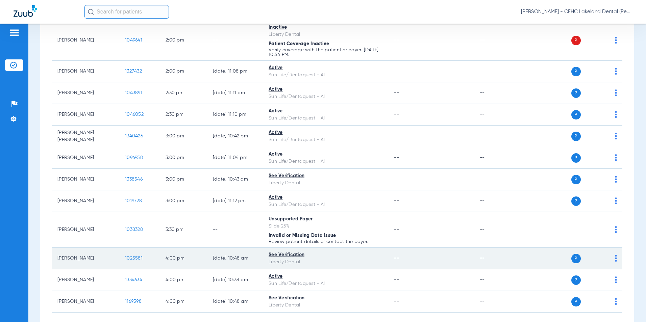
click at [132, 256] on span "1025581" at bounding box center [134, 258] width 18 height 5
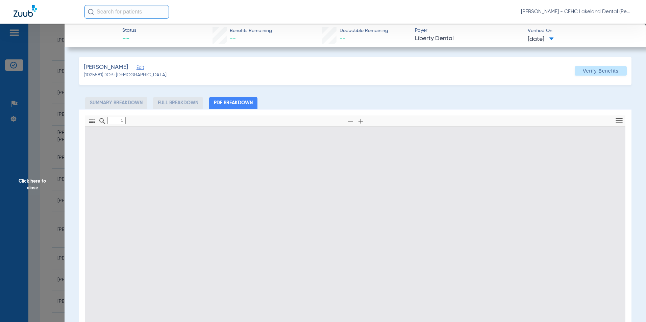
type input "0"
select select "page-width"
type input "1"
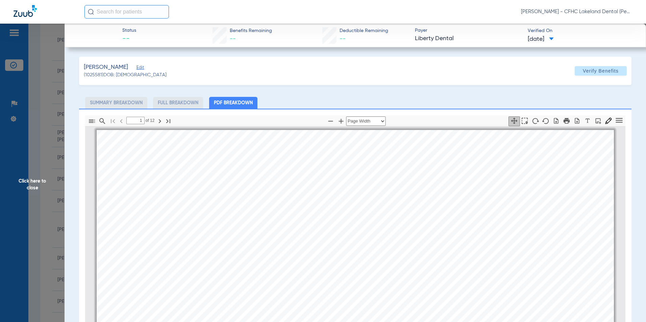
scroll to position [3, 0]
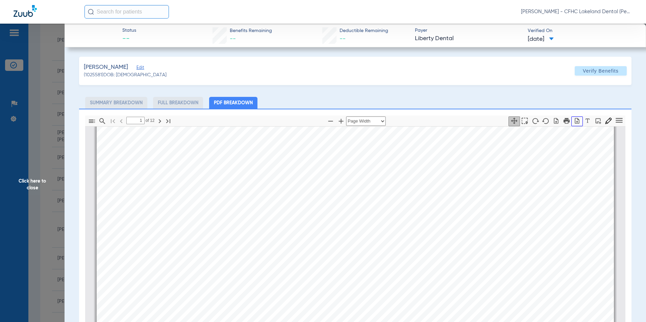
click at [575, 122] on icon "button" at bounding box center [577, 121] width 4 height 6
click at [32, 181] on span "Click here to close" at bounding box center [32, 185] width 65 height 322
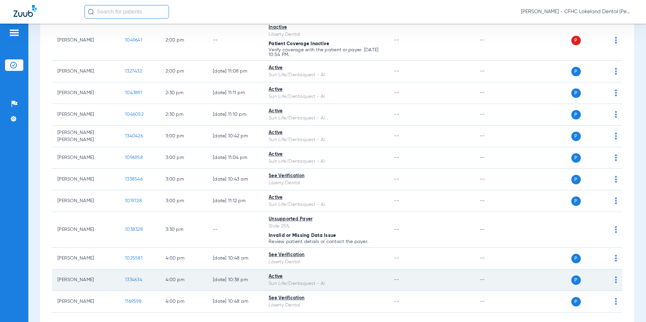
click at [134, 280] on span "1334634" at bounding box center [133, 280] width 17 height 5
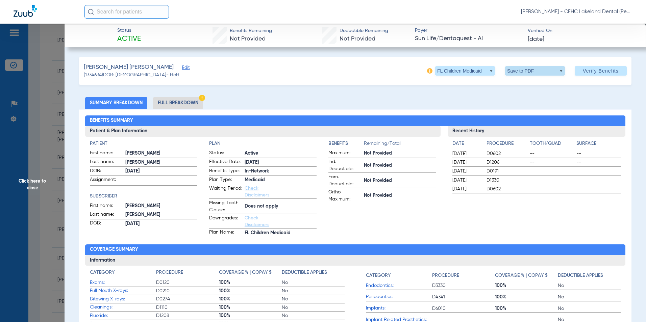
click at [556, 69] on span at bounding box center [535, 70] width 60 height 9
click at [536, 83] on span "Save to PDF" at bounding box center [532, 84] width 27 height 5
click at [29, 185] on span "Click here to close" at bounding box center [32, 185] width 65 height 322
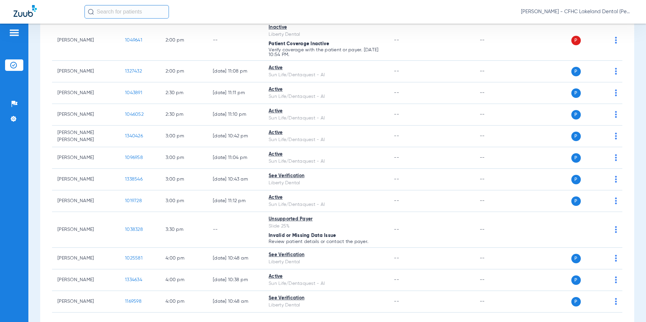
scroll to position [711, 0]
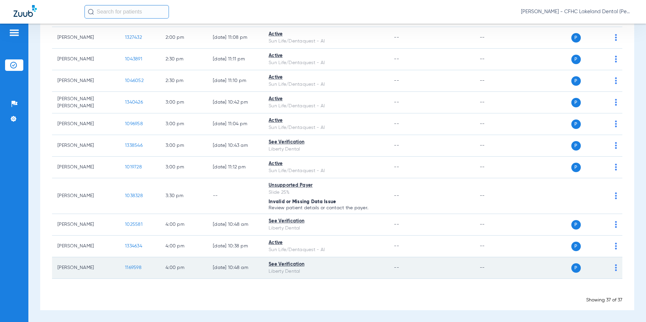
click at [137, 268] on span "1169598" at bounding box center [133, 268] width 17 height 5
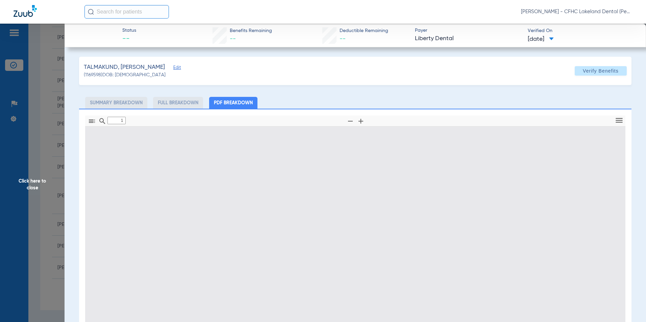
type input "0"
select select "page-width"
type input "1"
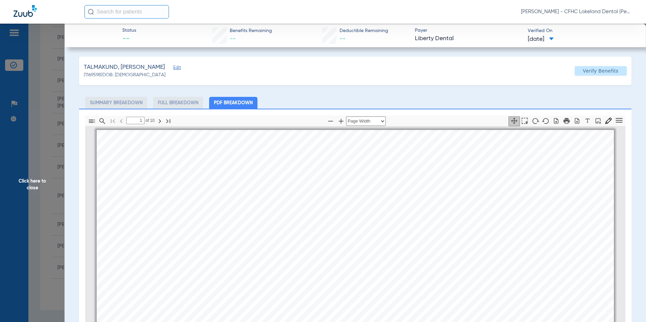
scroll to position [3, 0]
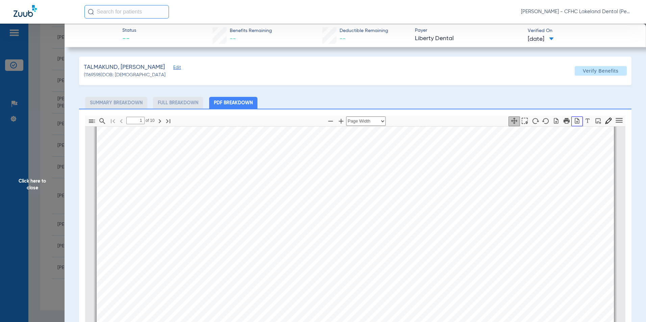
click at [575, 123] on icon "button" at bounding box center [577, 121] width 4 height 6
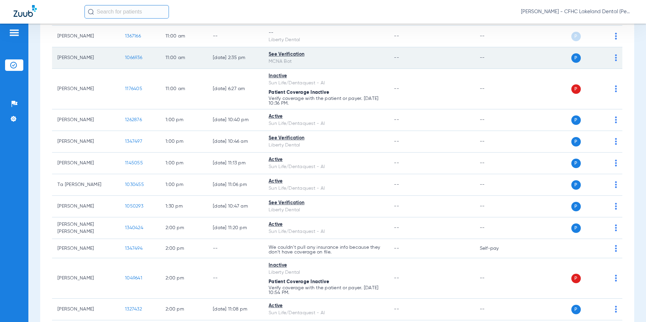
scroll to position [473, 0]
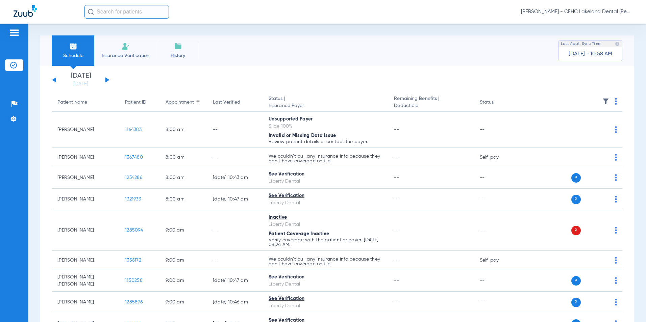
click at [26, 121] on div "Patients Insurance Verification Setup Help Center Settings" at bounding box center [14, 185] width 28 height 322
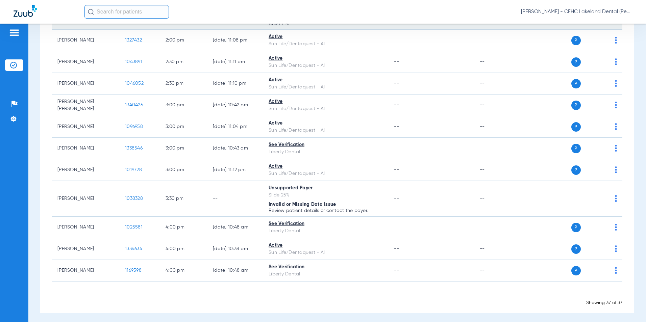
scroll to position [711, 0]
